Goal: Task Accomplishment & Management: Use online tool/utility

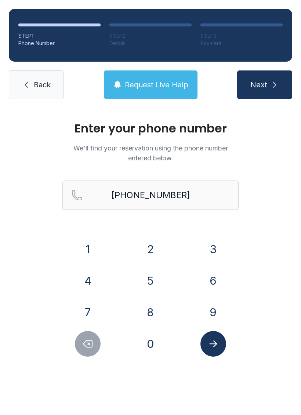
click at [88, 315] on button "7" at bounding box center [88, 313] width 26 height 26
click at [91, 316] on button "7" at bounding box center [88, 313] width 26 height 26
click at [268, 88] on button "Next" at bounding box center [264, 84] width 55 height 29
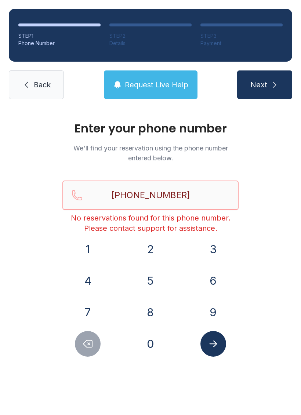
click at [190, 196] on input "[PHONE_NUMBER]" at bounding box center [150, 195] width 176 height 29
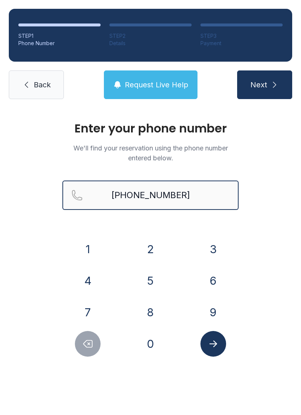
type input "[PHONE_NUMBER]"
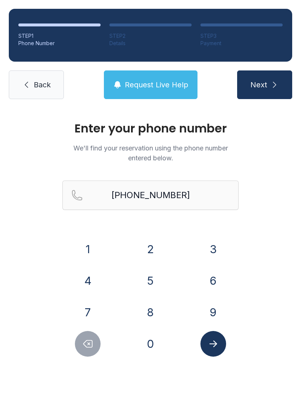
click at [265, 84] on span "Next" at bounding box center [258, 85] width 17 height 10
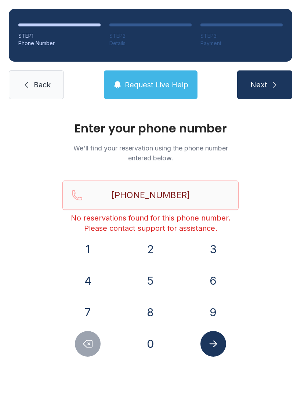
click at [215, 346] on icon "Submit lookup form" at bounding box center [213, 343] width 11 height 11
click at [36, 80] on span "Back" at bounding box center [42, 85] width 17 height 10
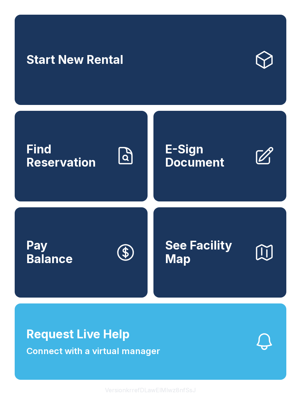
click at [203, 179] on link "E-Sign Document" at bounding box center [219, 156] width 133 height 90
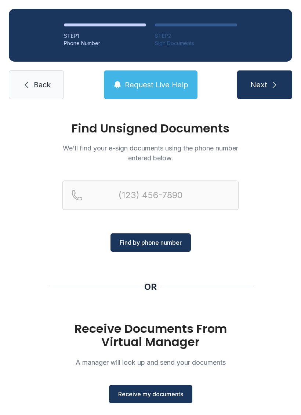
click at [134, 394] on span "Receive my documents" at bounding box center [150, 394] width 65 height 9
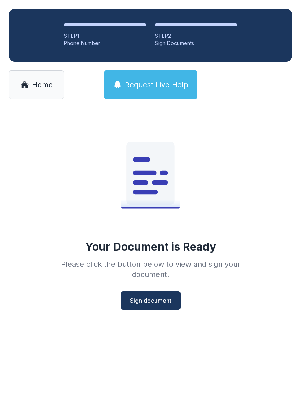
click at [165, 303] on span "Sign document" at bounding box center [150, 300] width 41 height 9
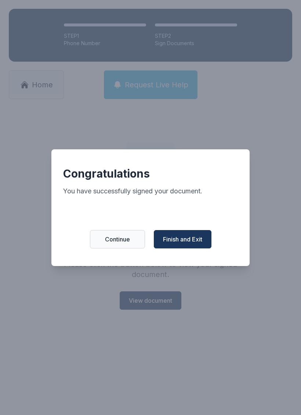
click at [199, 244] on span "Finish and Exit" at bounding box center [182, 239] width 39 height 9
